Goal: Task Accomplishment & Management: Manage account settings

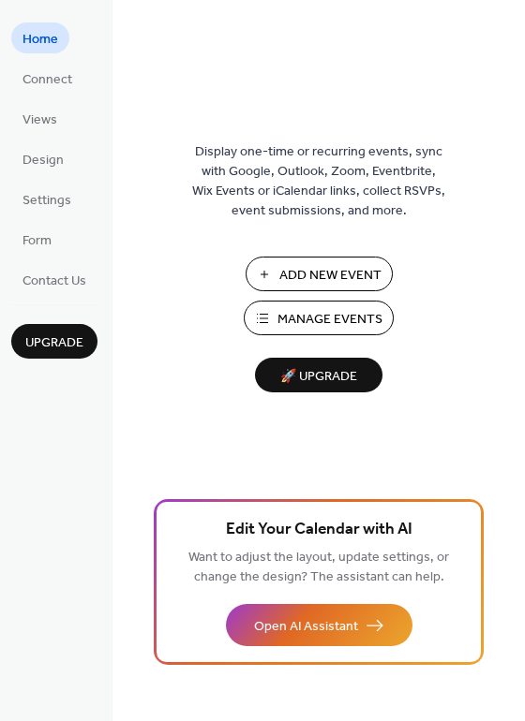
click at [351, 313] on span "Manage Events" at bounding box center [329, 320] width 105 height 20
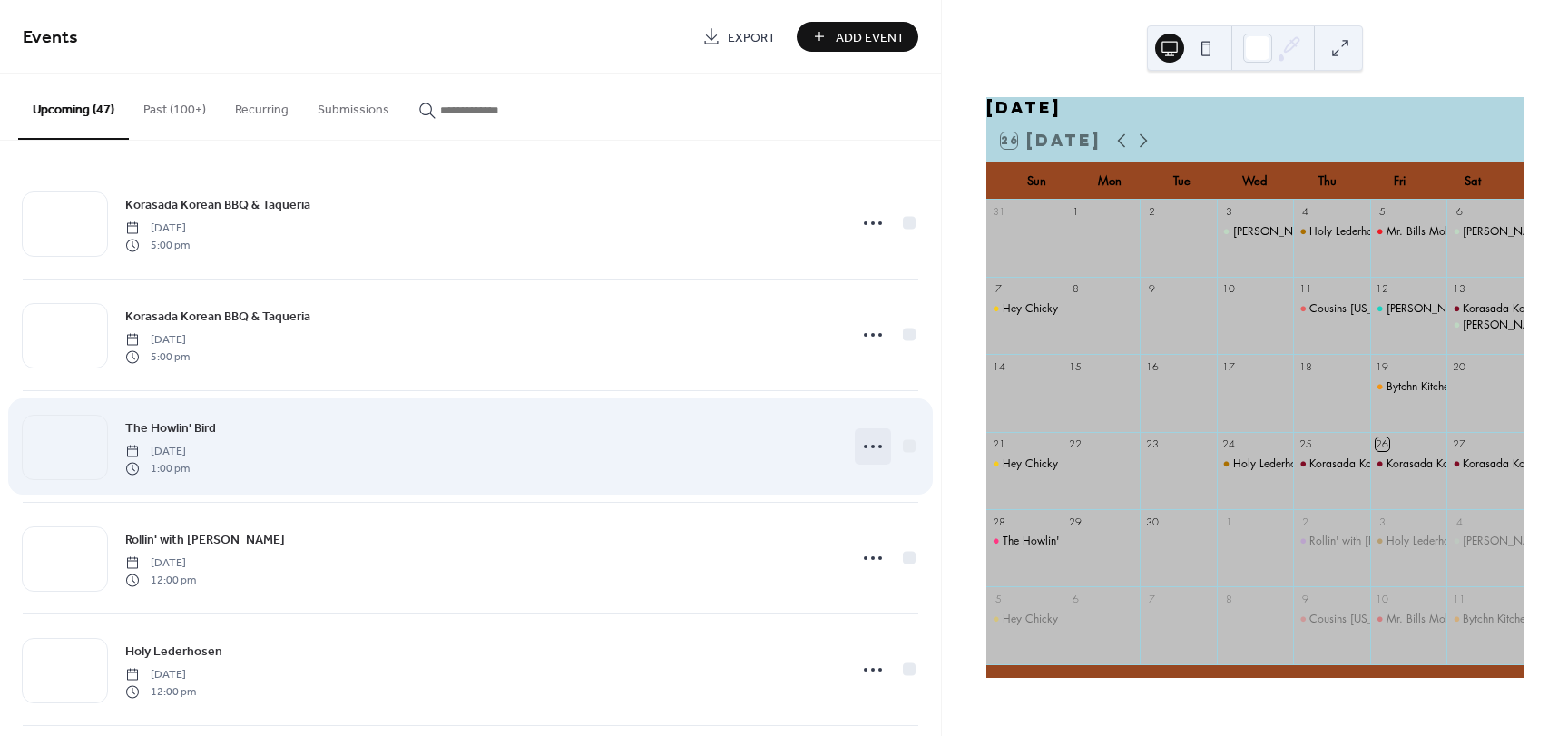
click at [868, 451] on icon at bounding box center [873, 446] width 29 height 29
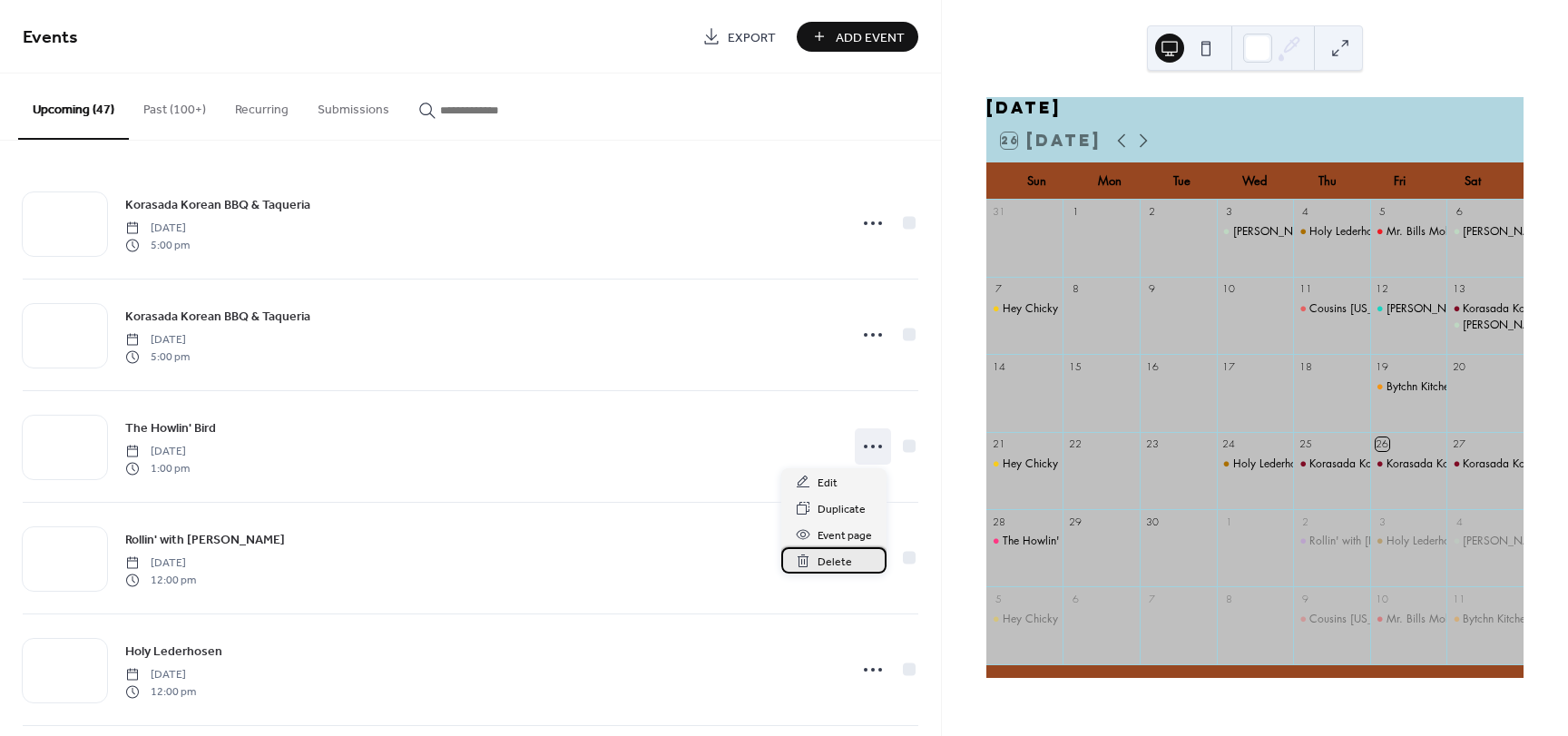
click at [818, 567] on span "Delete" at bounding box center [835, 563] width 35 height 19
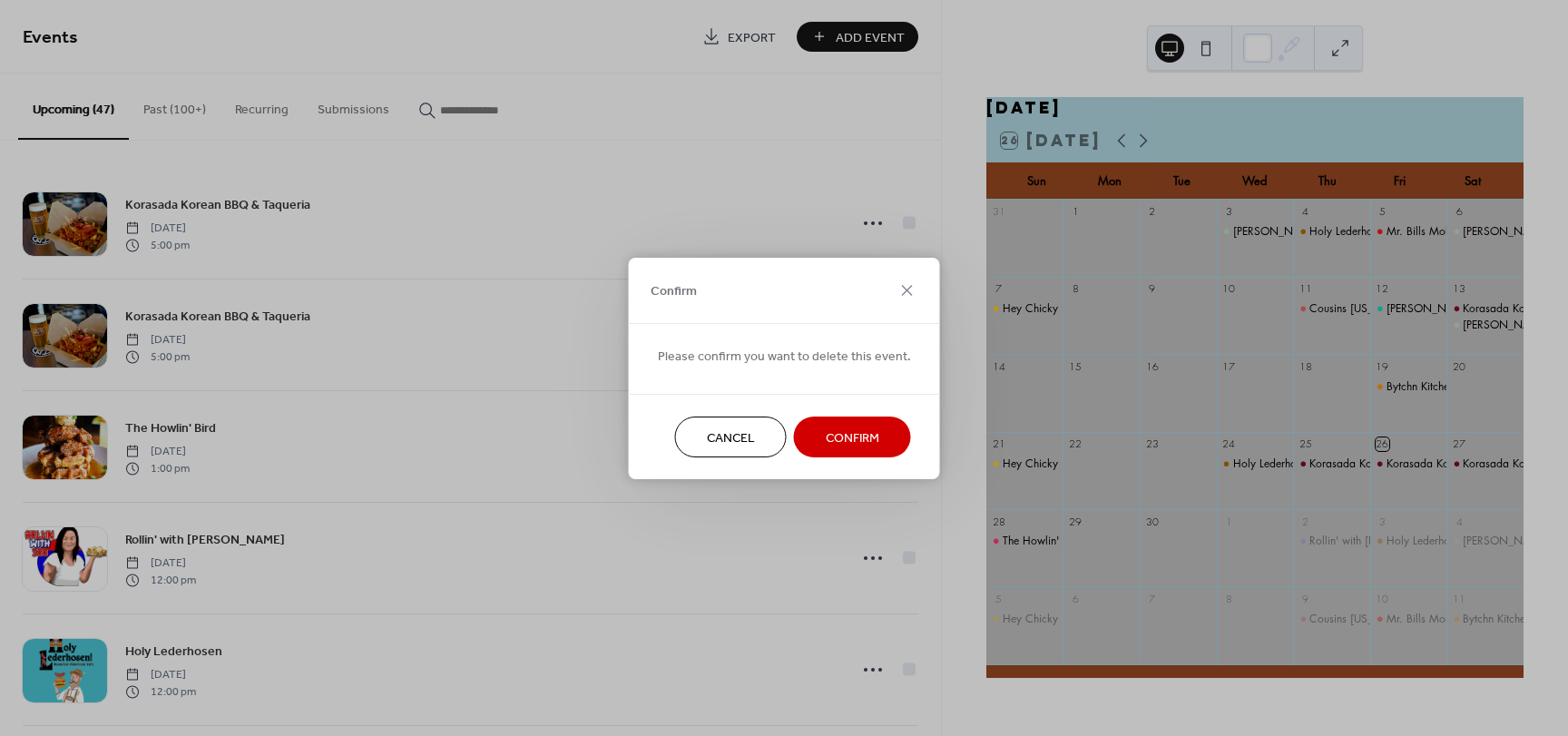
click at [869, 441] on span "Confirm" at bounding box center [852, 438] width 53 height 19
